Goal: Use online tool/utility: Utilize a website feature to perform a specific function

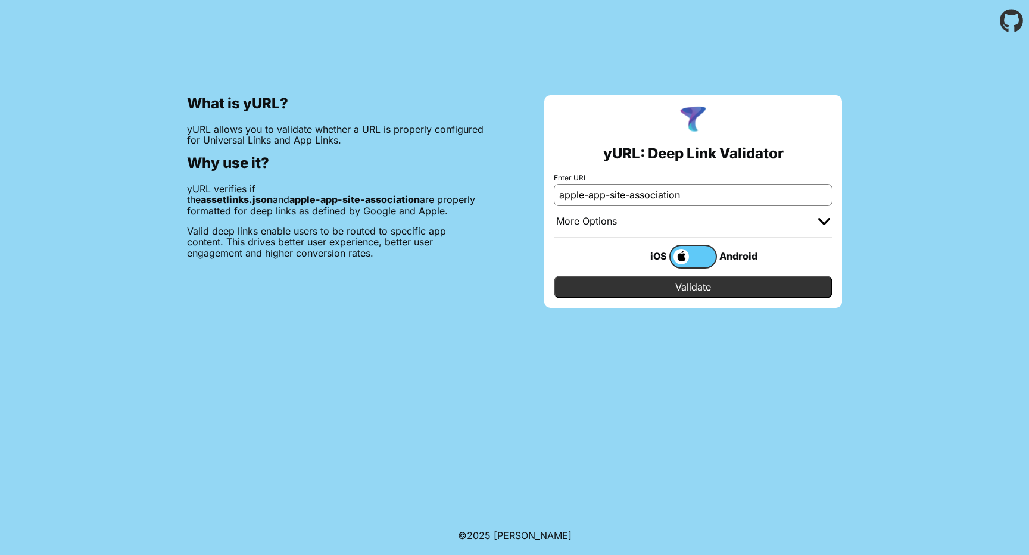
click at [705, 204] on input "apple-app-site-association" at bounding box center [693, 194] width 279 height 21
paste input "[URL][DOMAIN_NAME]"
type input "[URL][DOMAIN_NAME]"
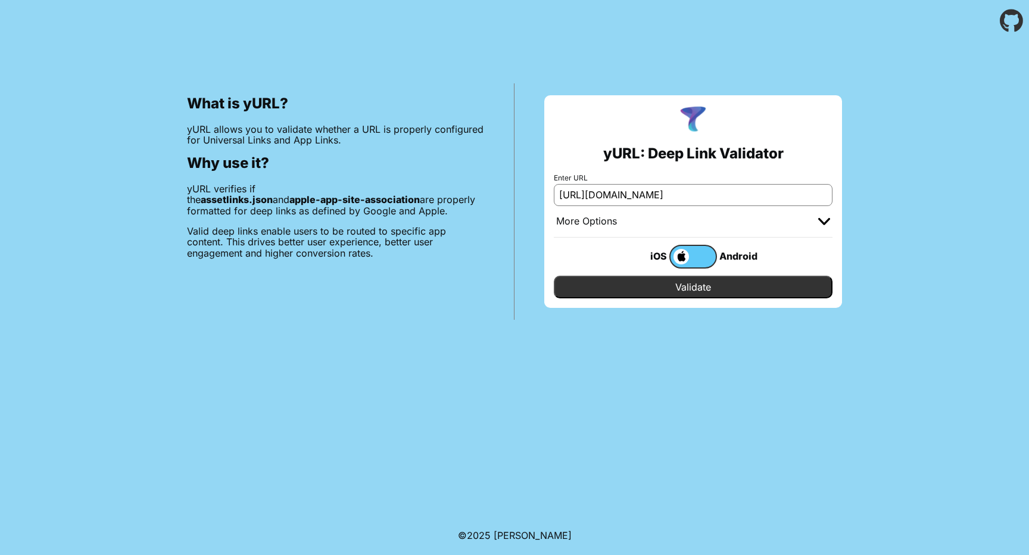
click at [694, 291] on input "Validate" at bounding box center [693, 287] width 279 height 23
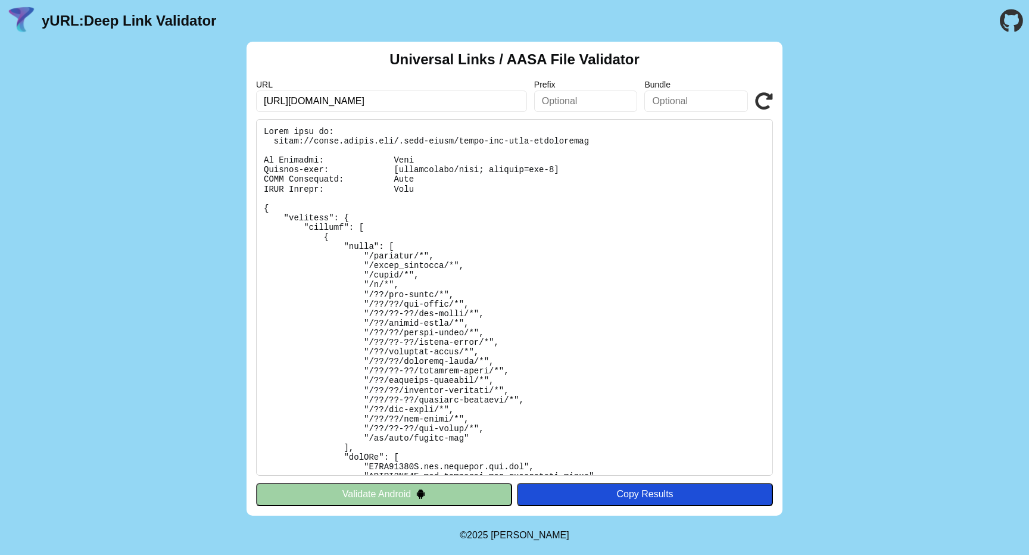
click at [768, 106] on icon at bounding box center [764, 101] width 18 height 18
click at [496, 498] on button "Validate Android" at bounding box center [384, 494] width 256 height 23
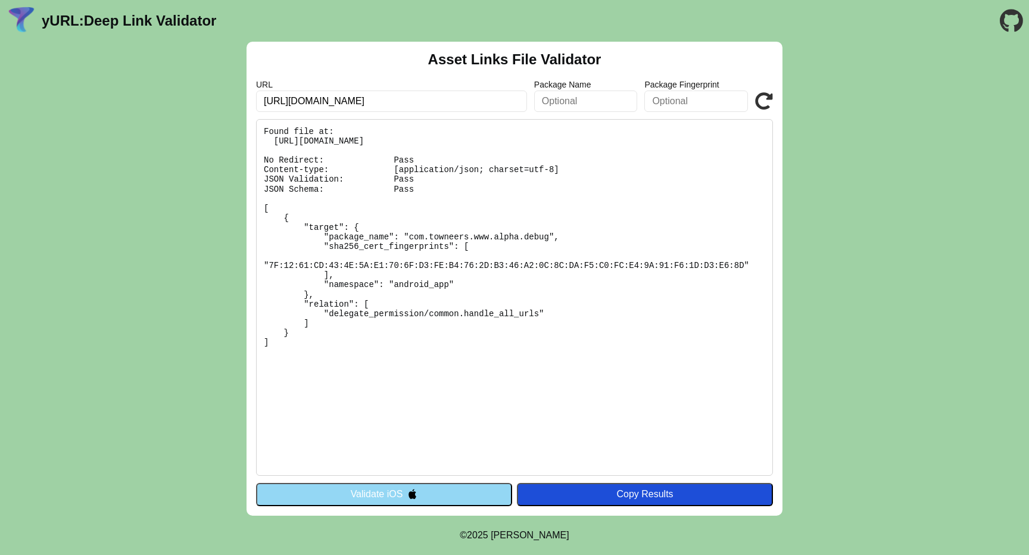
click at [477, 497] on button "Validate iOS" at bounding box center [384, 494] width 256 height 23
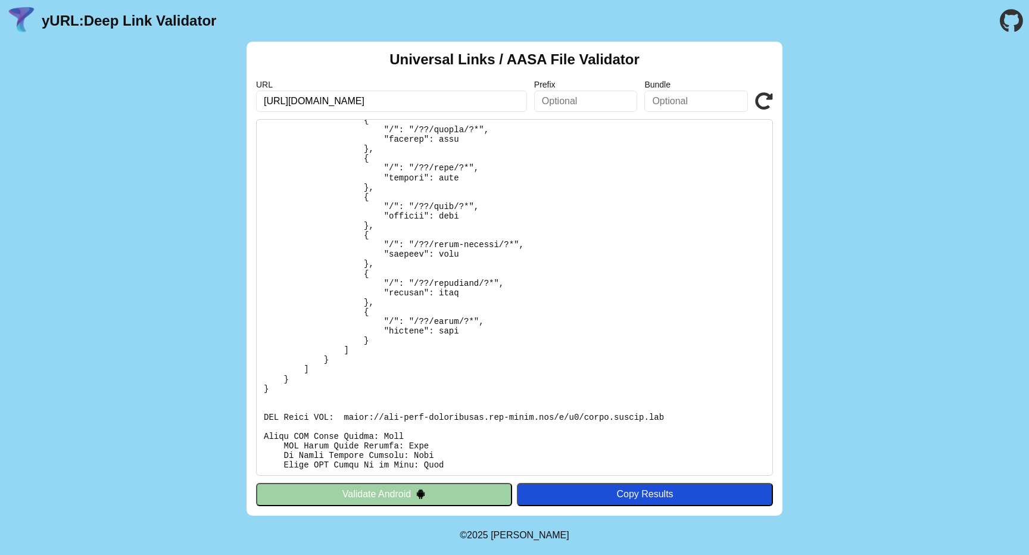
scroll to position [579, 0]
